Goal: Information Seeking & Learning: Find specific fact

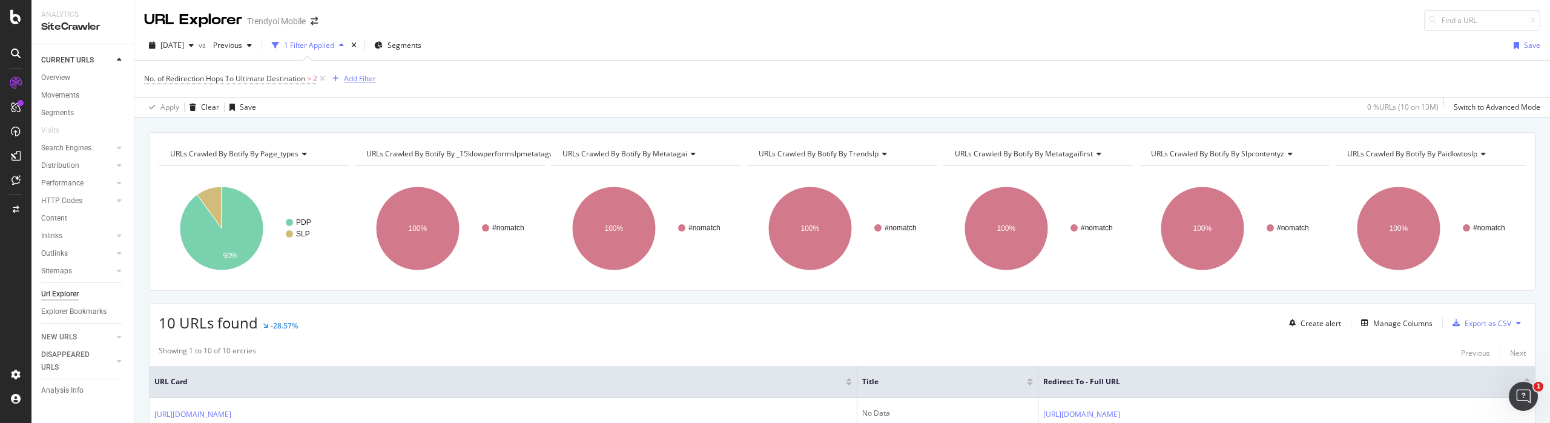
click at [371, 79] on div "Add Filter" at bounding box center [360, 78] width 32 height 10
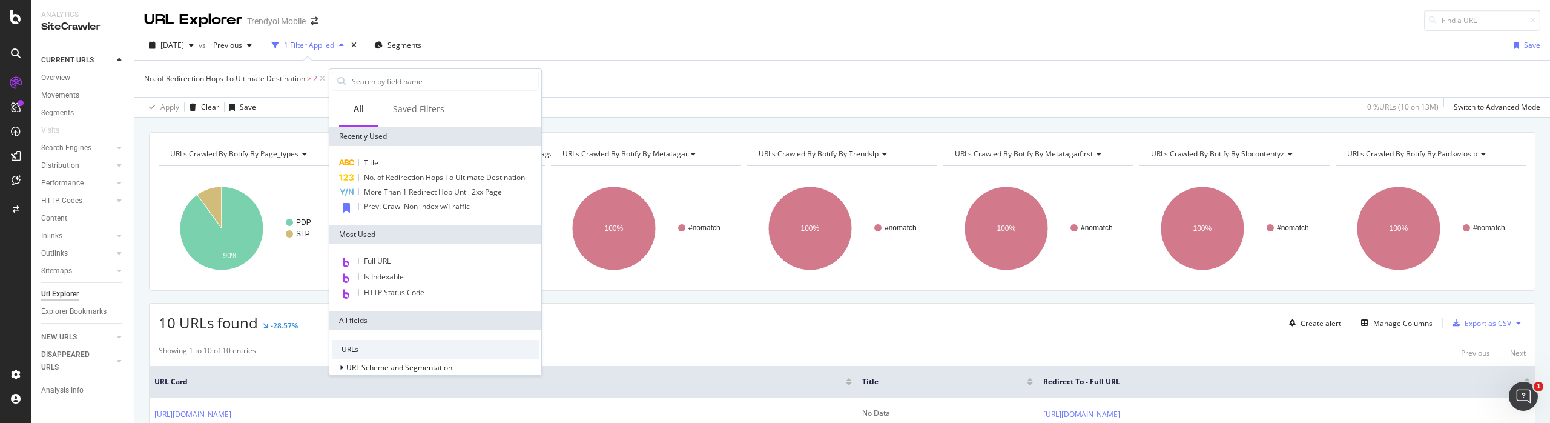
click at [623, 331] on div "10 URLs found -28.57% Create alert Manage Columns Export as CSV" at bounding box center [842, 318] width 1385 height 30
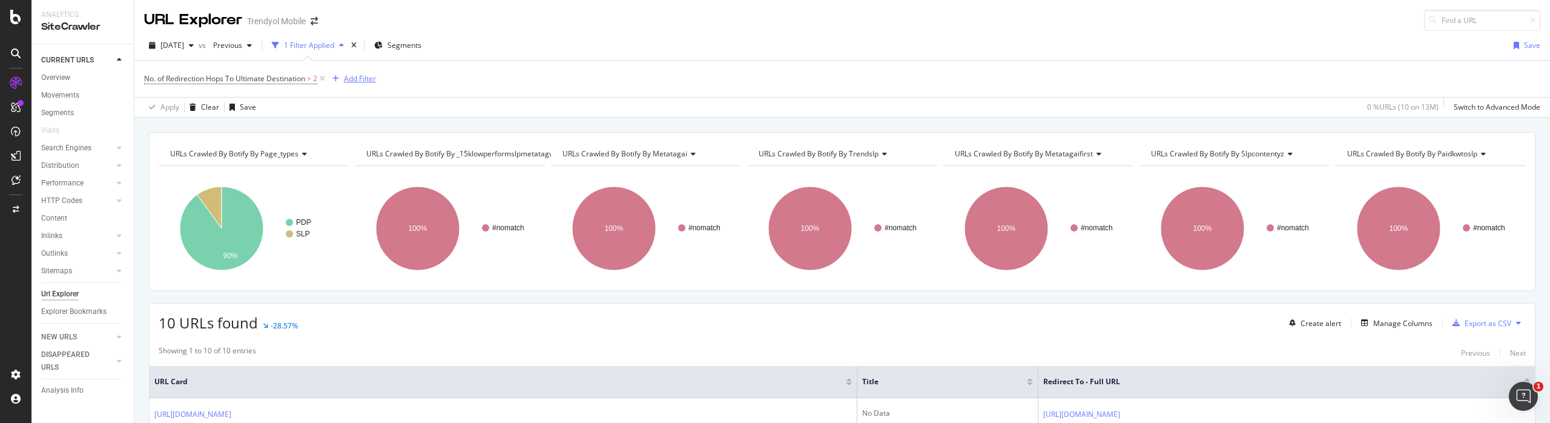
click at [372, 78] on div "Add Filter" at bounding box center [360, 78] width 32 height 10
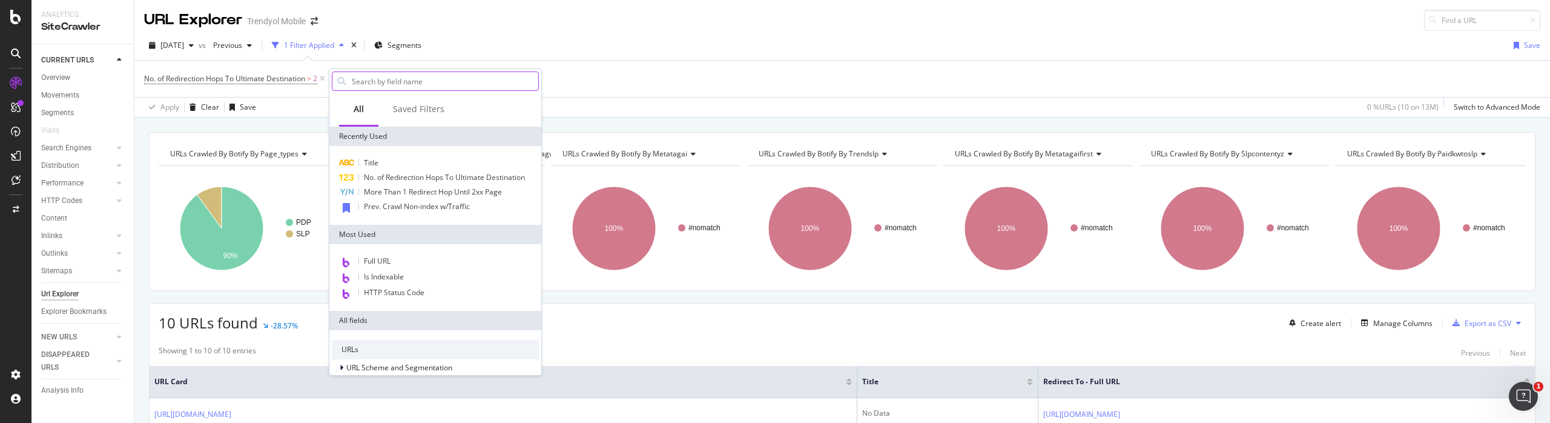
click at [449, 84] on input "text" at bounding box center [445, 81] width 188 height 18
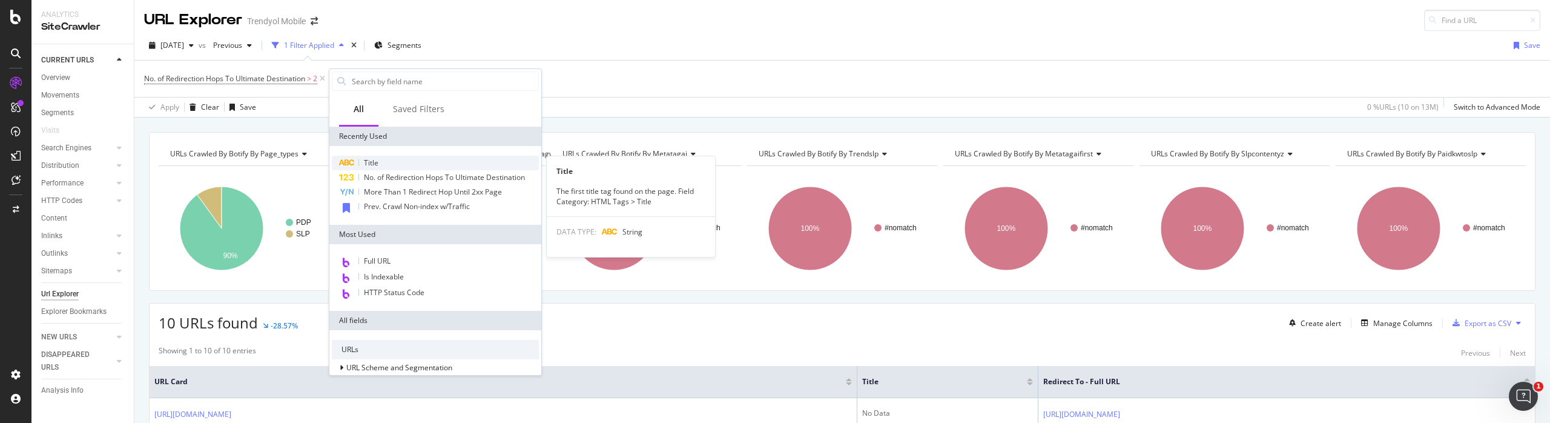
click at [388, 162] on div "Title" at bounding box center [435, 163] width 207 height 15
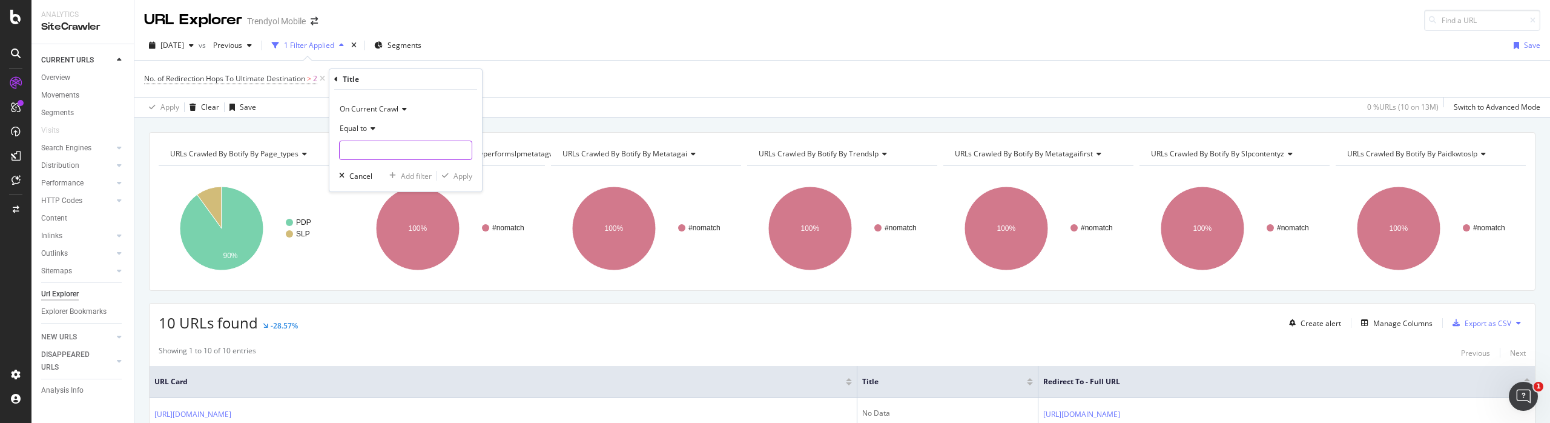
click at [384, 155] on input "text" at bounding box center [406, 149] width 132 height 19
type input "e"
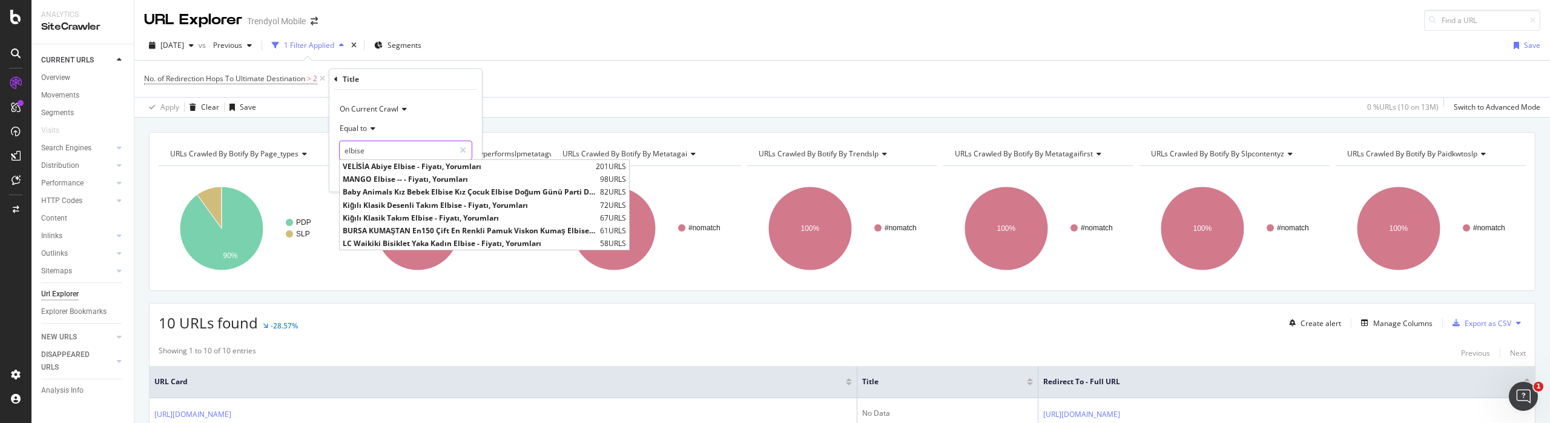
type input "elbise"
click at [375, 127] on div "Equal to" at bounding box center [405, 128] width 133 height 19
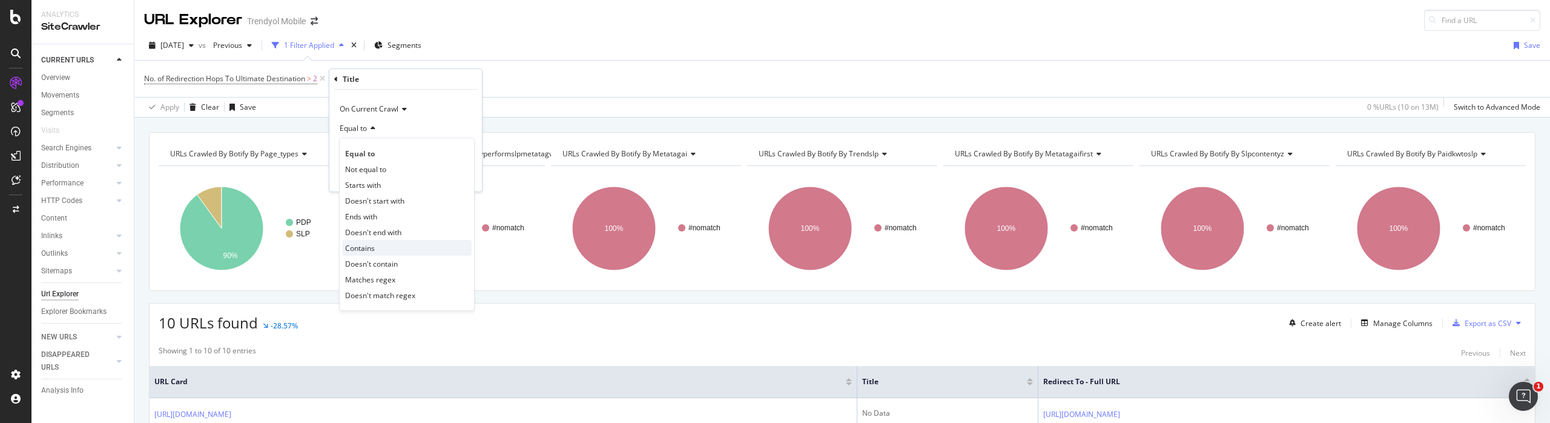
click at [375, 246] on div "Contains" at bounding box center [407, 248] width 130 height 16
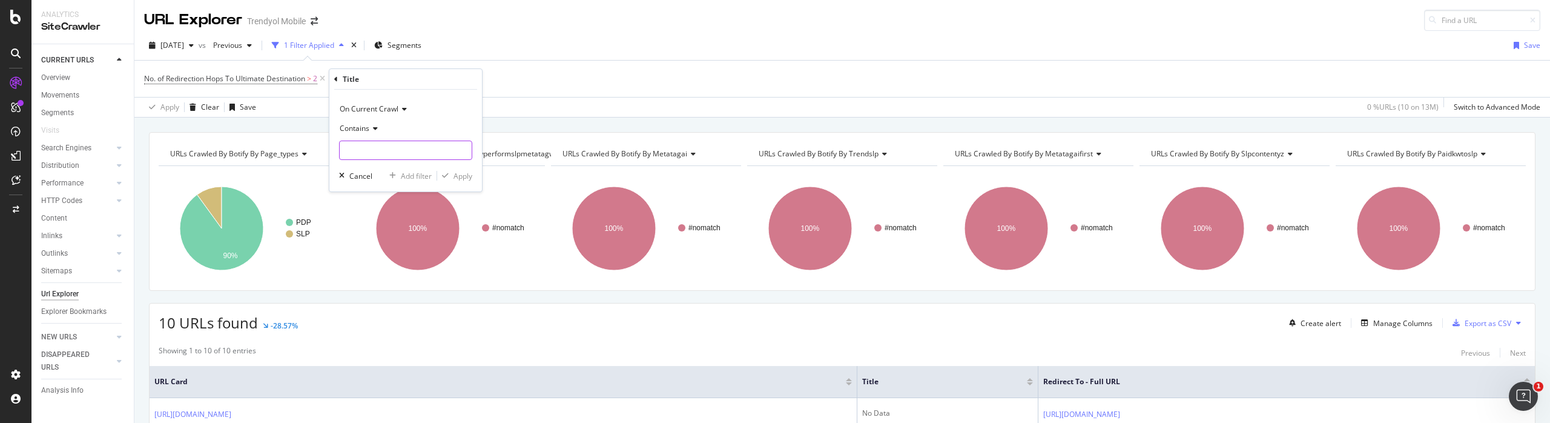
click at [395, 154] on input "text" at bounding box center [406, 149] width 132 height 19
type input "elbise"
click at [461, 175] on div "Apply" at bounding box center [462, 176] width 19 height 10
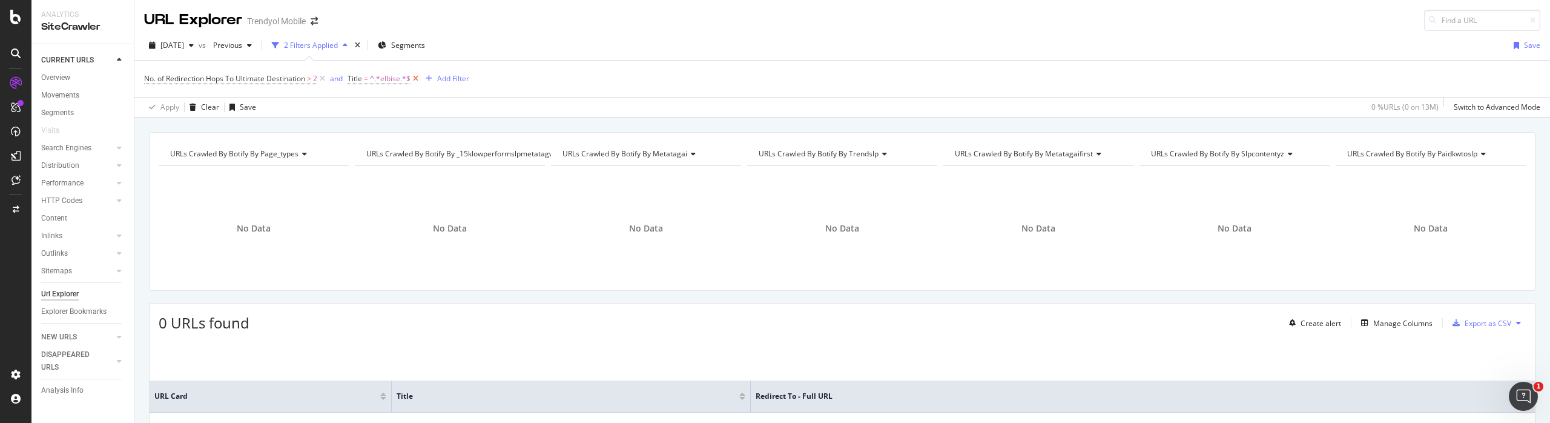
click at [420, 76] on icon at bounding box center [415, 79] width 10 height 12
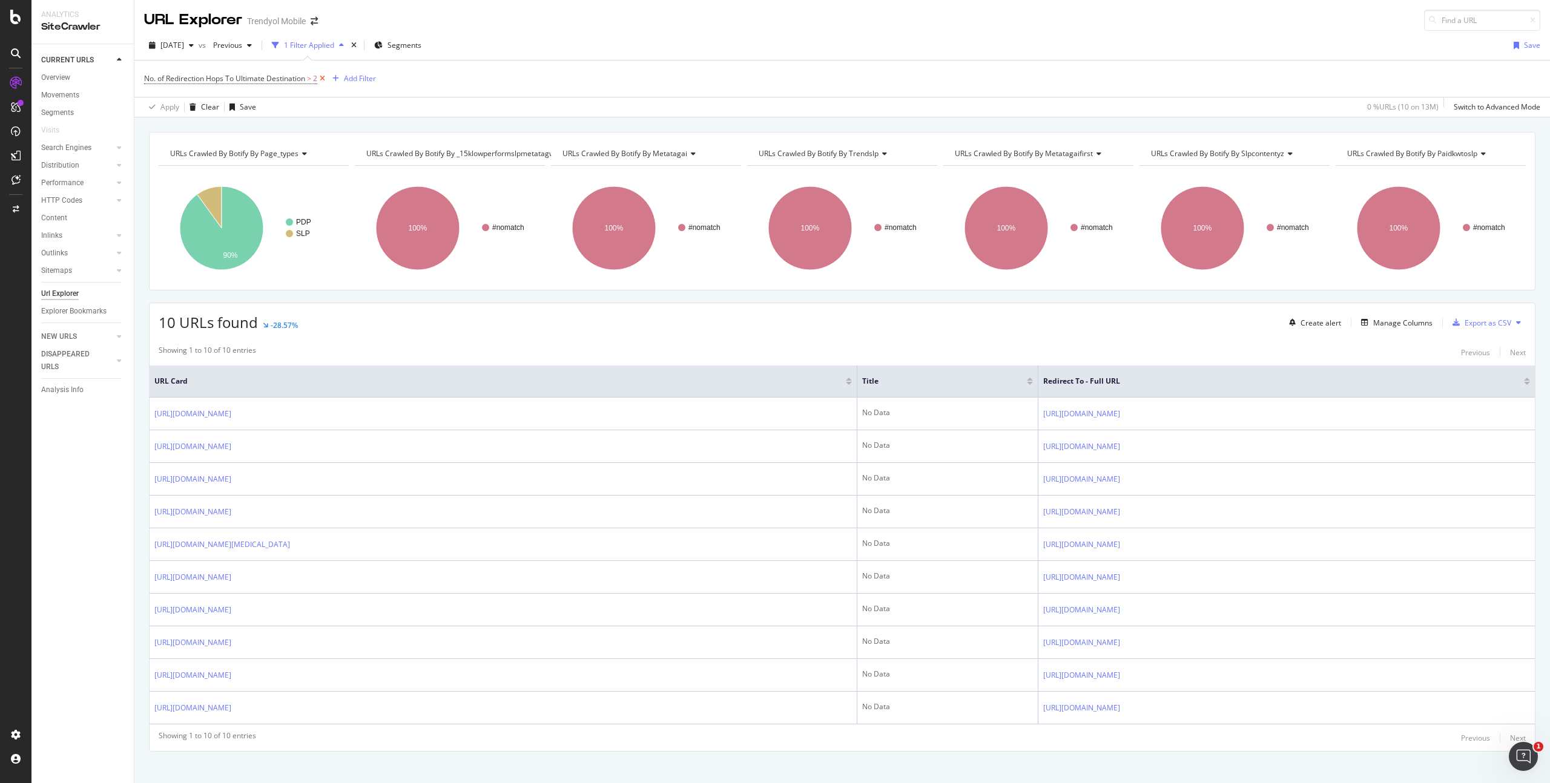
click at [322, 77] on icon at bounding box center [322, 79] width 10 height 12
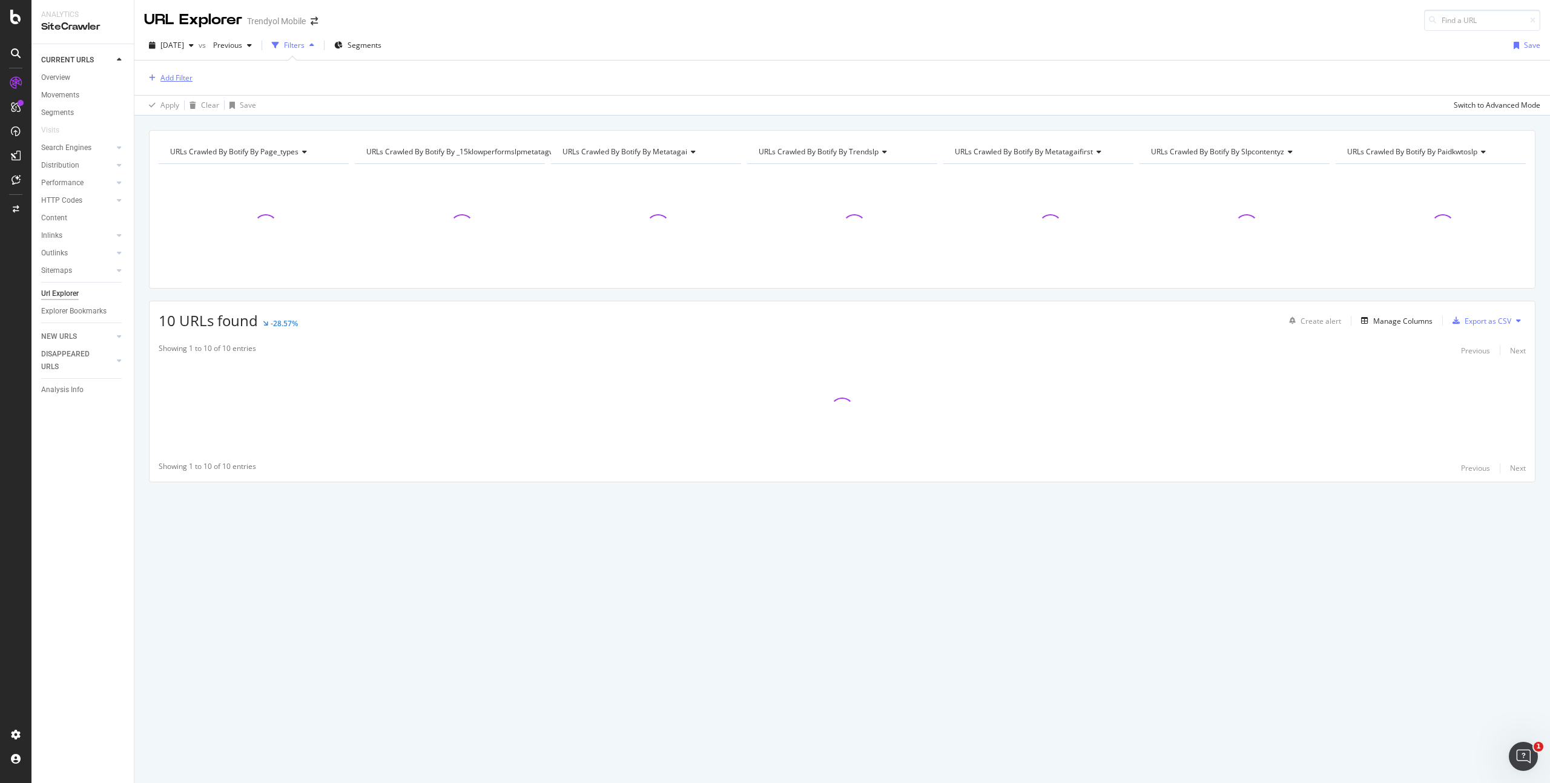
click at [188, 72] on div "Add Filter" at bounding box center [168, 77] width 48 height 13
click at [458, 85] on div "Add Filter" at bounding box center [842, 78] width 1396 height 35
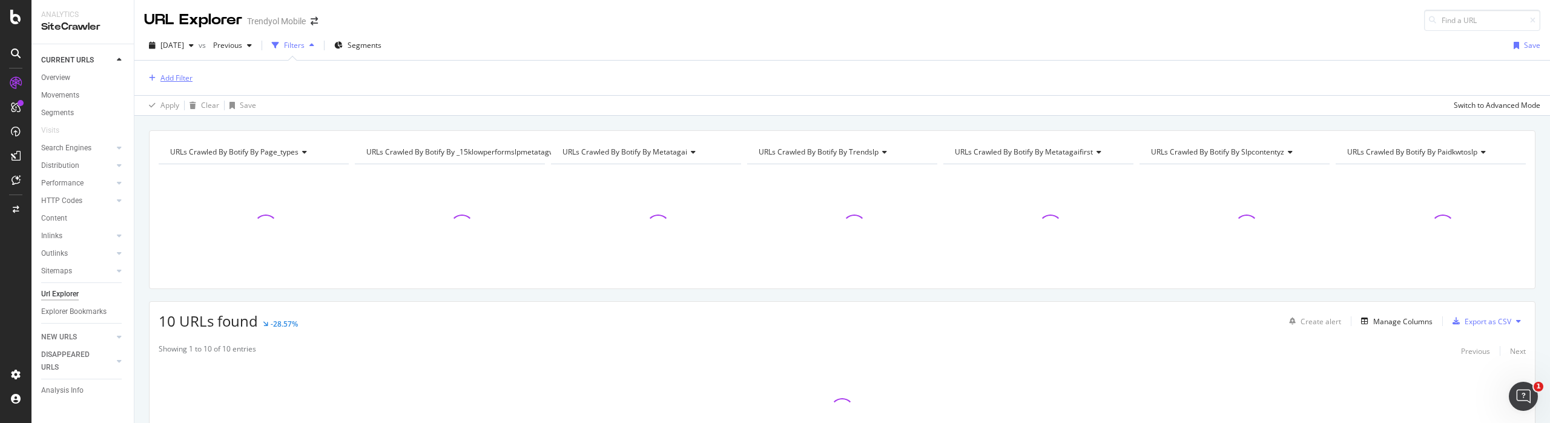
click at [180, 74] on div "Add Filter" at bounding box center [176, 78] width 32 height 10
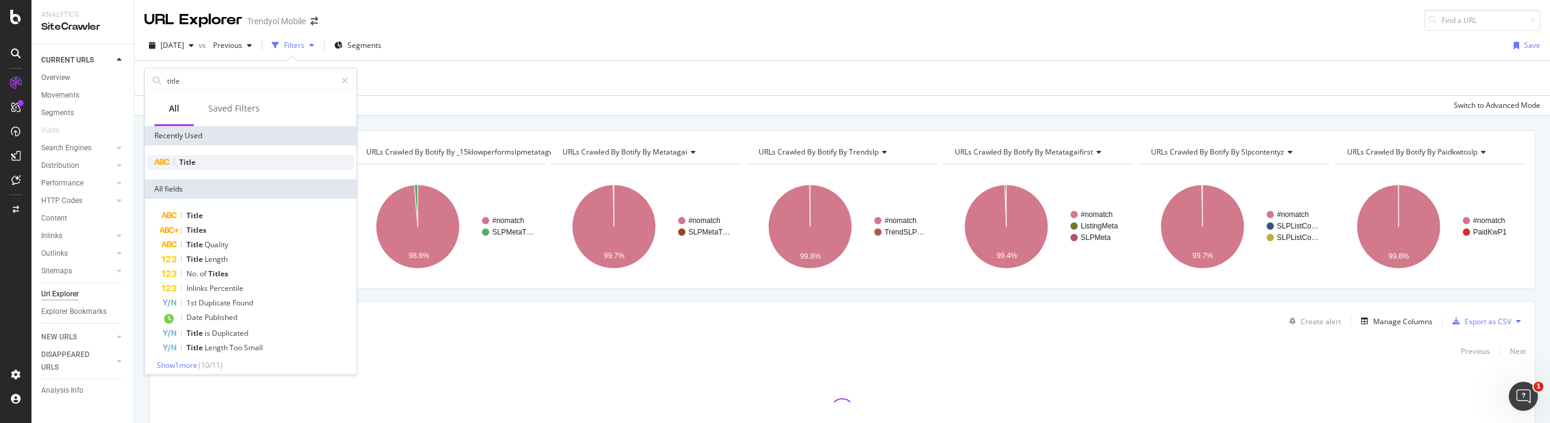
type input "title"
click at [216, 158] on div "Title" at bounding box center [250, 162] width 207 height 15
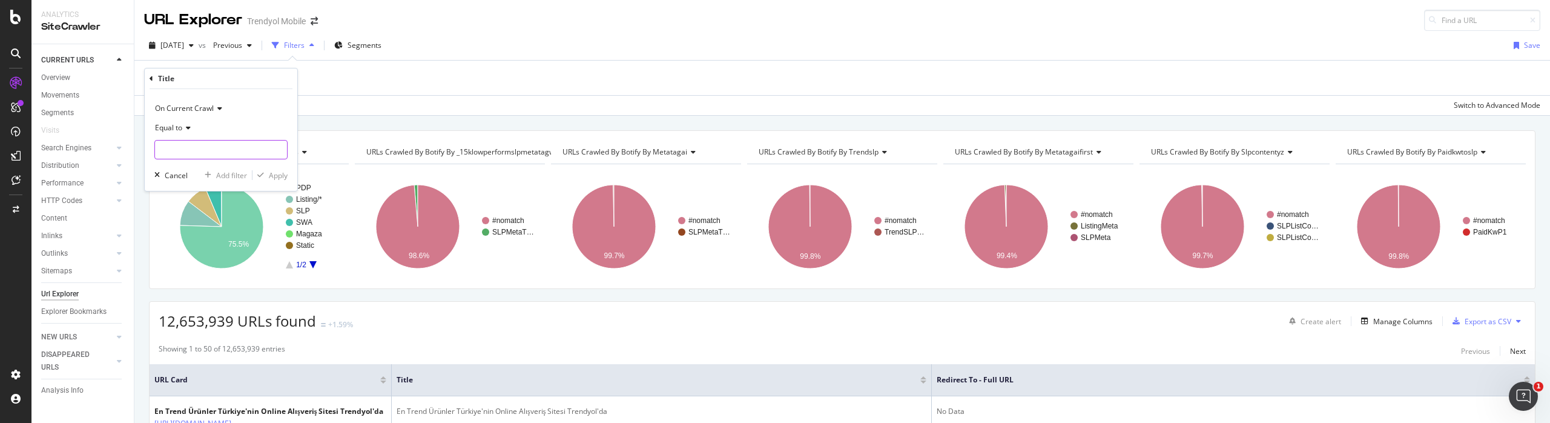
click at [197, 148] on input "text" at bounding box center [221, 149] width 132 height 19
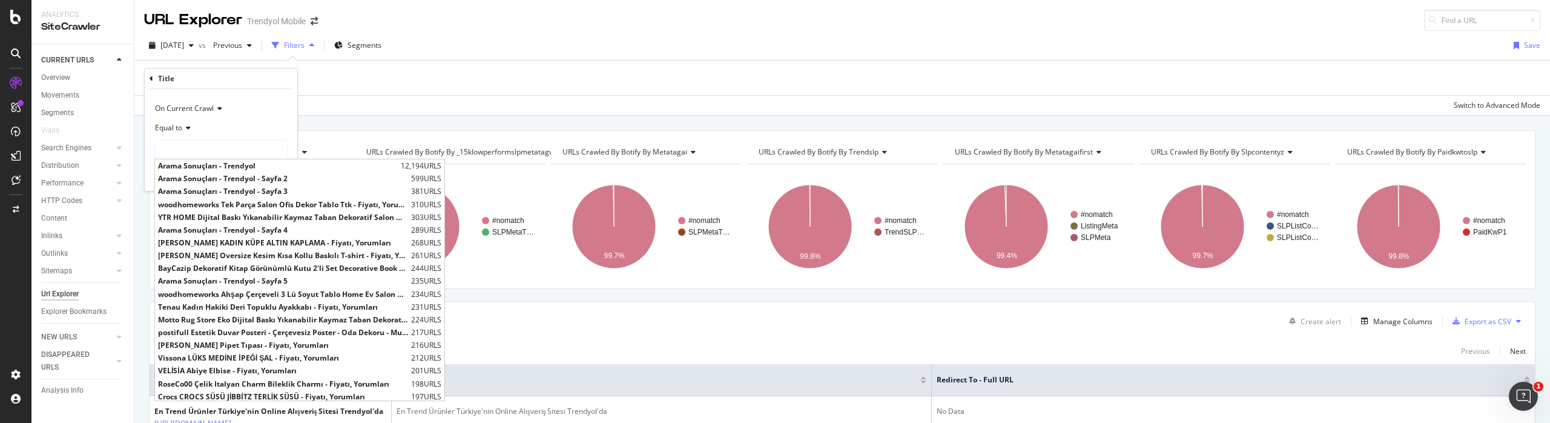
click at [185, 125] on icon at bounding box center [186, 127] width 8 height 7
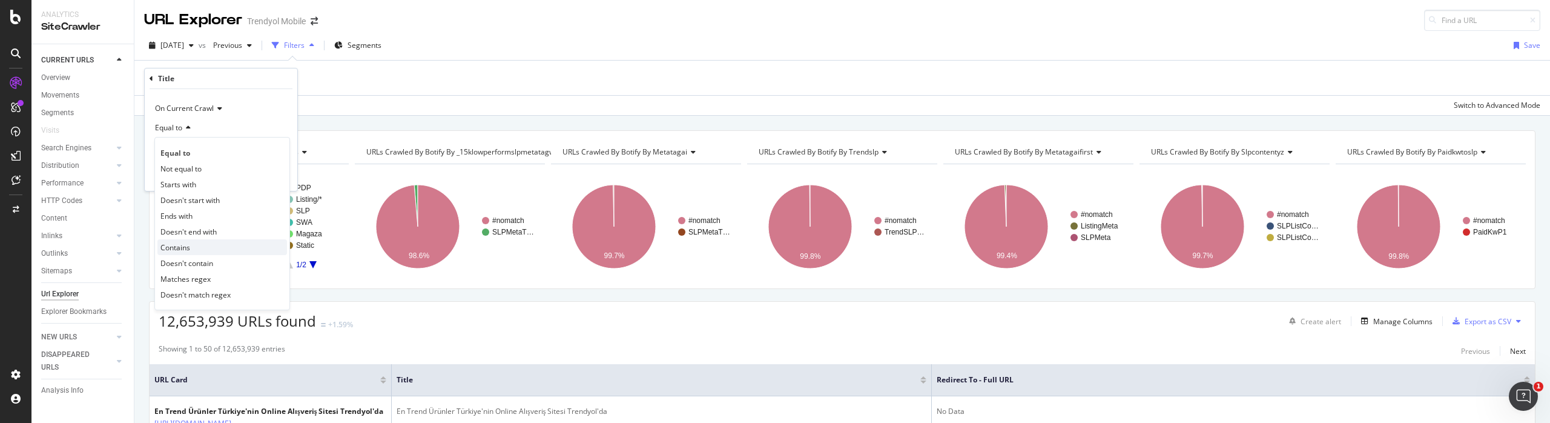
click at [194, 243] on div "Contains" at bounding box center [222, 247] width 130 height 16
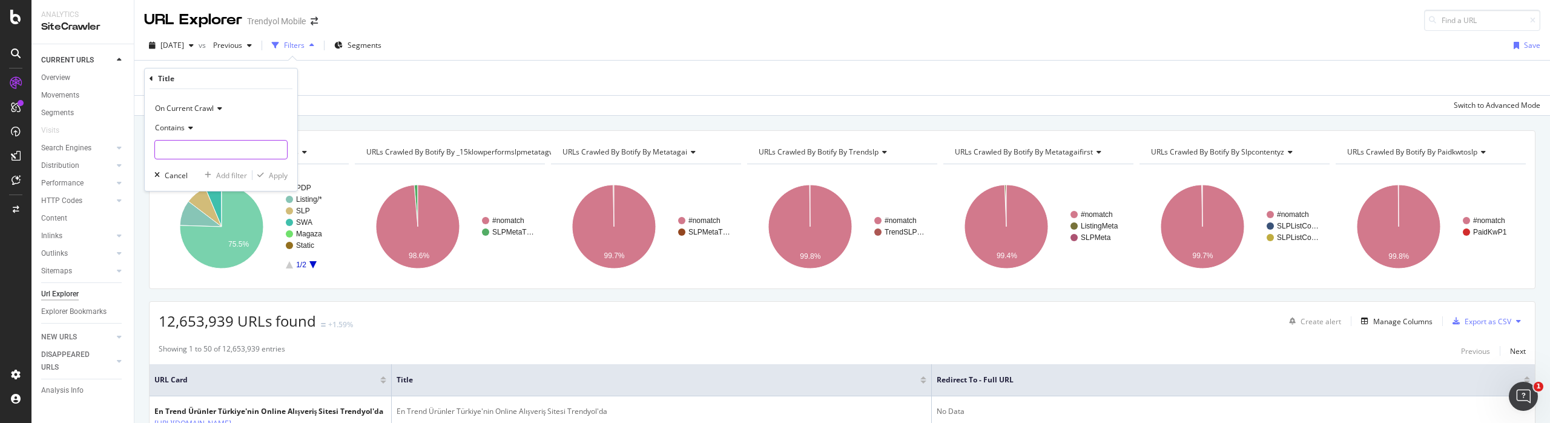
click at [212, 157] on input "text" at bounding box center [221, 149] width 132 height 19
type input "elbise"
click at [276, 179] on div "Apply" at bounding box center [278, 175] width 19 height 10
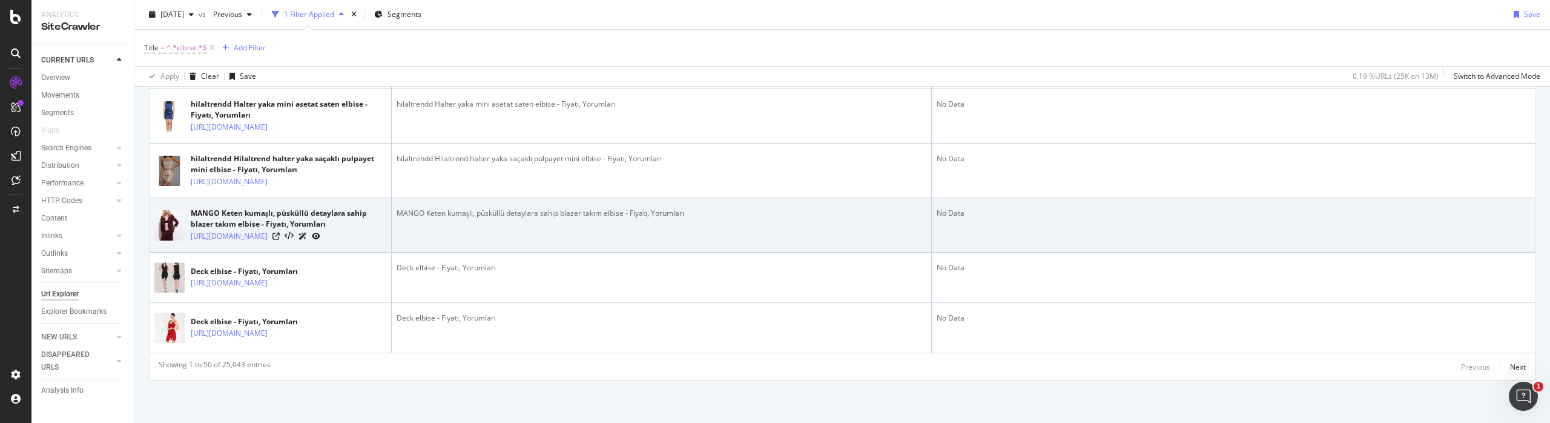
scroll to position [3620, 0]
